Goal: Task Accomplishment & Management: Manage account settings

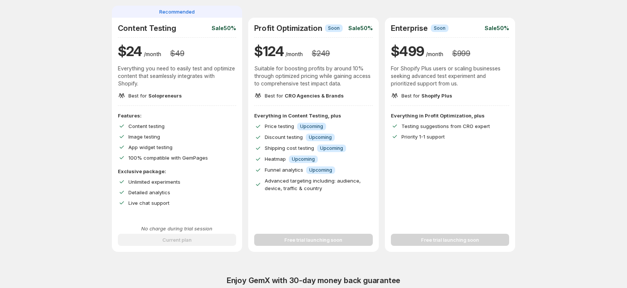
scroll to position [169, 0]
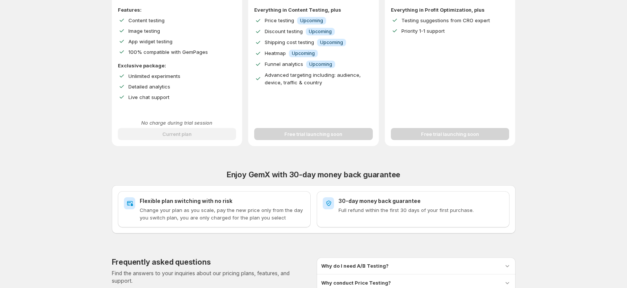
click at [195, 137] on div "No charge during trial session Current plan" at bounding box center [177, 129] width 119 height 21
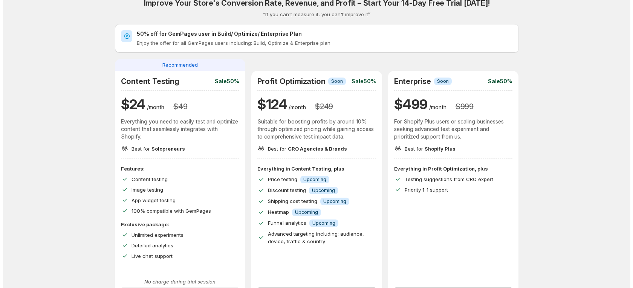
scroll to position [0, 0]
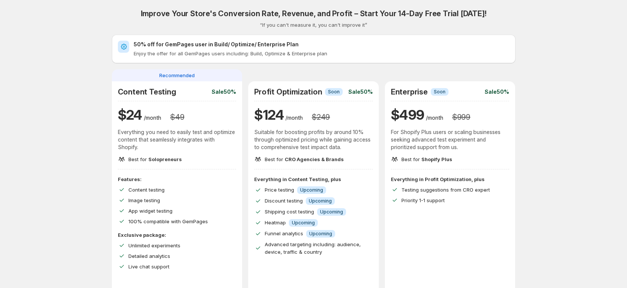
click at [196, 137] on p "Everything you need to easily test and optimize content that seamlessly integra…" at bounding box center [177, 139] width 119 height 23
drag, startPoint x: 124, startPoint y: 131, endPoint x: 183, endPoint y: 138, distance: 59.2
click at [183, 138] on p "Everything you need to easily test and optimize content that seamlessly integra…" at bounding box center [177, 139] width 119 height 23
click at [204, 160] on div "Best for Solopreneurs" at bounding box center [177, 159] width 119 height 8
click at [177, 189] on div "Content testing" at bounding box center [182, 190] width 108 height 8
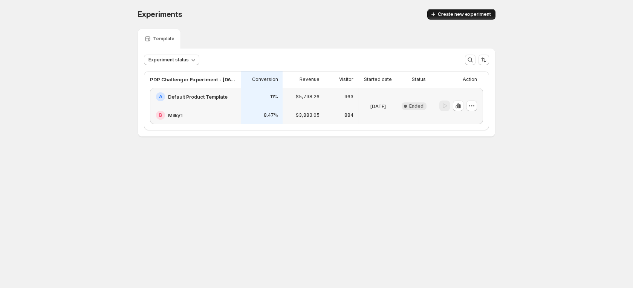
click at [472, 16] on span "Create new experiment" at bounding box center [463, 14] width 53 height 6
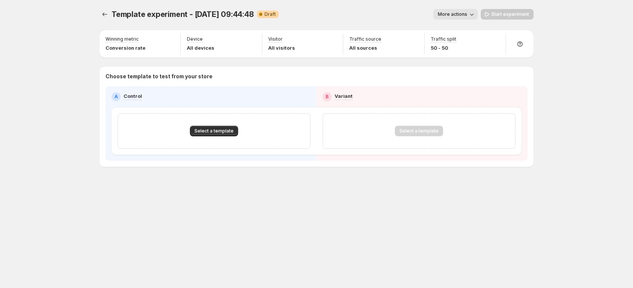
click at [213, 124] on div "Select a template" at bounding box center [213, 130] width 193 height 35
click at [213, 130] on span "Select a template" at bounding box center [213, 131] width 39 height 6
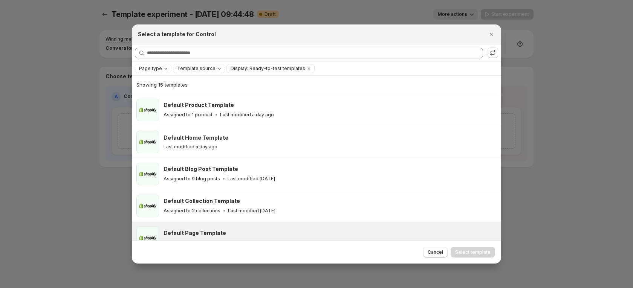
drag, startPoint x: 435, startPoint y: 251, endPoint x: 425, endPoint y: 238, distance: 16.1
click at [430, 245] on div "Cancel Select template" at bounding box center [316, 252] width 369 height 23
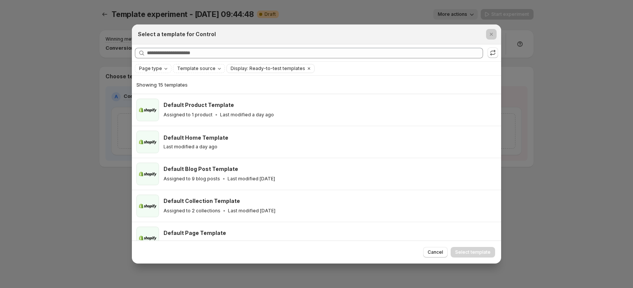
click at [41, 83] on div at bounding box center [316, 144] width 633 height 288
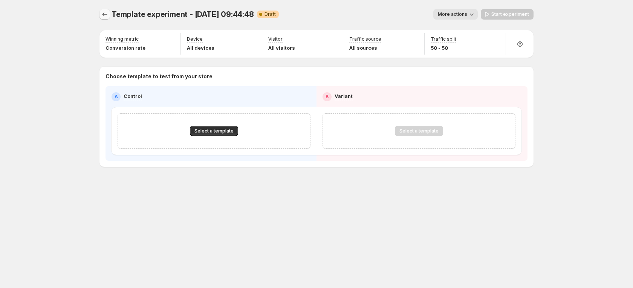
click at [104, 15] on icon "Experiments" at bounding box center [105, 15] width 8 height 8
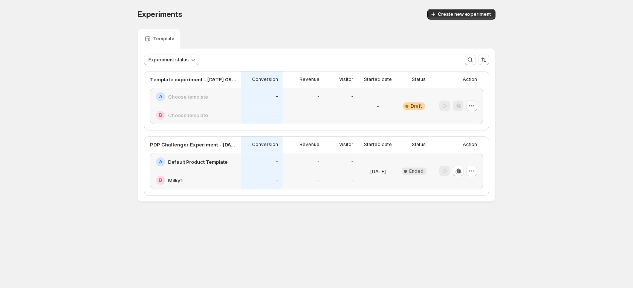
click at [469, 108] on icon "button" at bounding box center [472, 106] width 8 height 8
click at [454, 154] on button "Delete" at bounding box center [471, 160] width 51 height 12
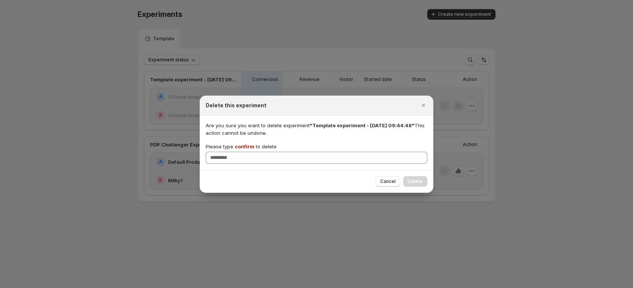
click at [250, 146] on span "confirm" at bounding box center [245, 146] width 20 height 6
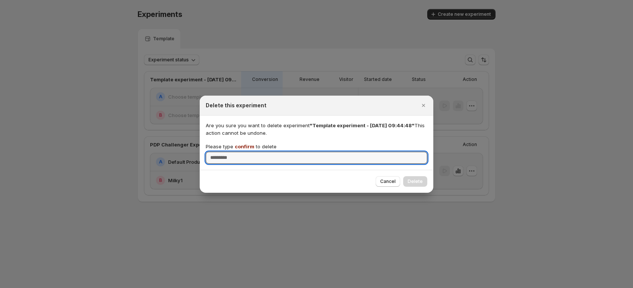
click at [250, 152] on input "Please type confirm to delete" at bounding box center [316, 158] width 221 height 12
click at [250, 146] on span "confirm" at bounding box center [245, 146] width 20 height 6
click at [250, 152] on input "Please type confirm to delete" at bounding box center [316, 158] width 221 height 12
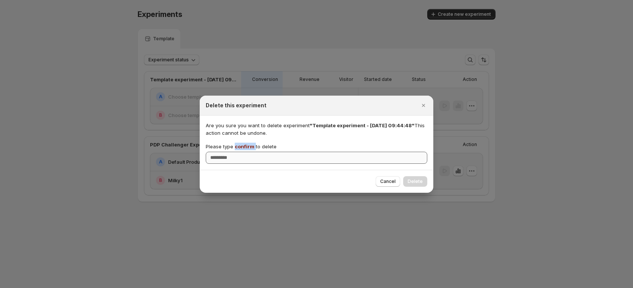
copy p "confirm"
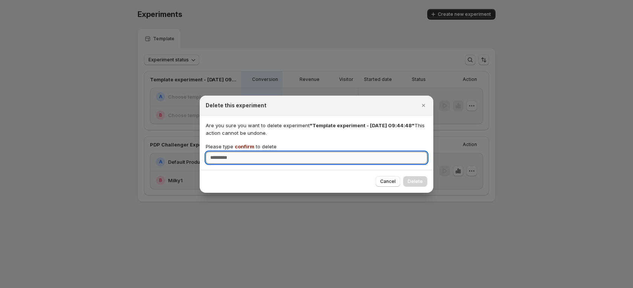
click at [251, 160] on input "Please type confirm to delete" at bounding box center [316, 158] width 221 height 12
paste input "*******"
type input "*******"
click at [413, 177] on button "Delete" at bounding box center [415, 181] width 24 height 11
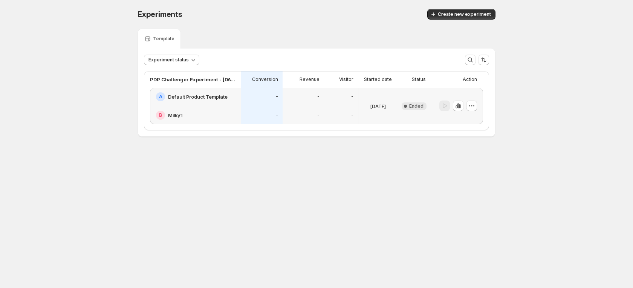
click at [239, 40] on div "Template" at bounding box center [316, 39] width 358 height 20
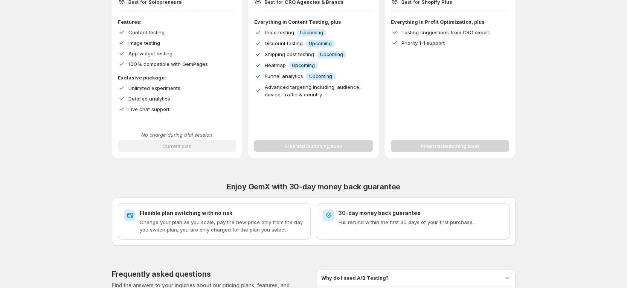
scroll to position [169, 0]
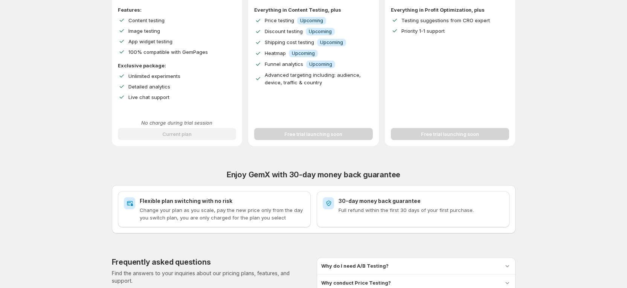
click at [197, 125] on p "No charge during trial session" at bounding box center [177, 123] width 119 height 8
click at [184, 91] on div "Exclusive package: Unlimited experiments Detailed analytics Live chat support" at bounding box center [177, 81] width 119 height 39
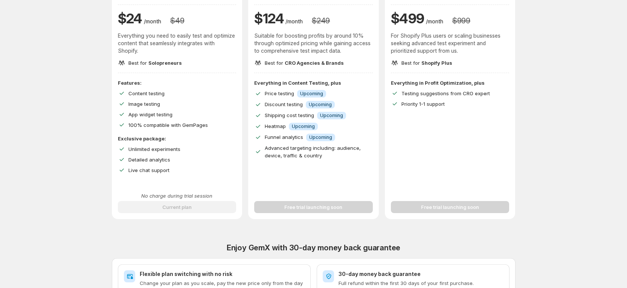
scroll to position [55, 0]
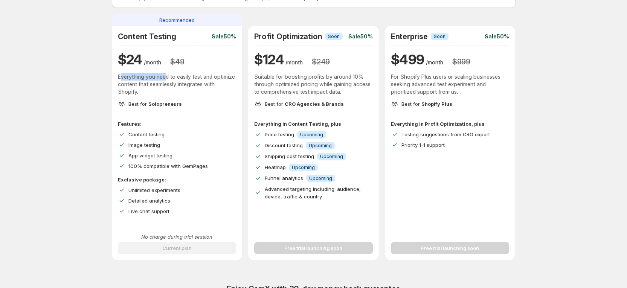
drag, startPoint x: 124, startPoint y: 75, endPoint x: 199, endPoint y: 81, distance: 75.2
click at [172, 76] on p "Everything you need to easily test and optimize content that seamlessly integra…" at bounding box center [177, 84] width 119 height 23
click at [199, 81] on p "Everything you need to easily test and optimize content that seamlessly integra…" at bounding box center [177, 84] width 119 height 23
click at [166, 238] on p "No charge during trial session" at bounding box center [177, 237] width 119 height 8
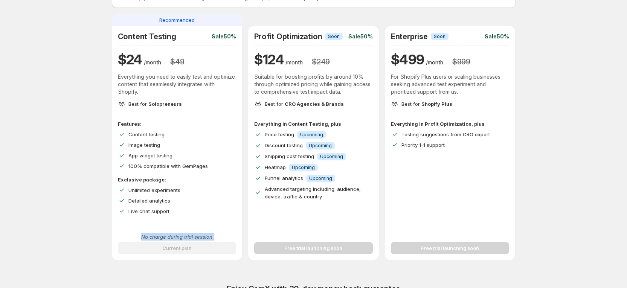
click at [166, 238] on p "No charge during trial session" at bounding box center [177, 237] width 119 height 8
click at [153, 212] on span "Live chat support" at bounding box center [148, 211] width 41 height 6
